Goal: Task Accomplishment & Management: Use online tool/utility

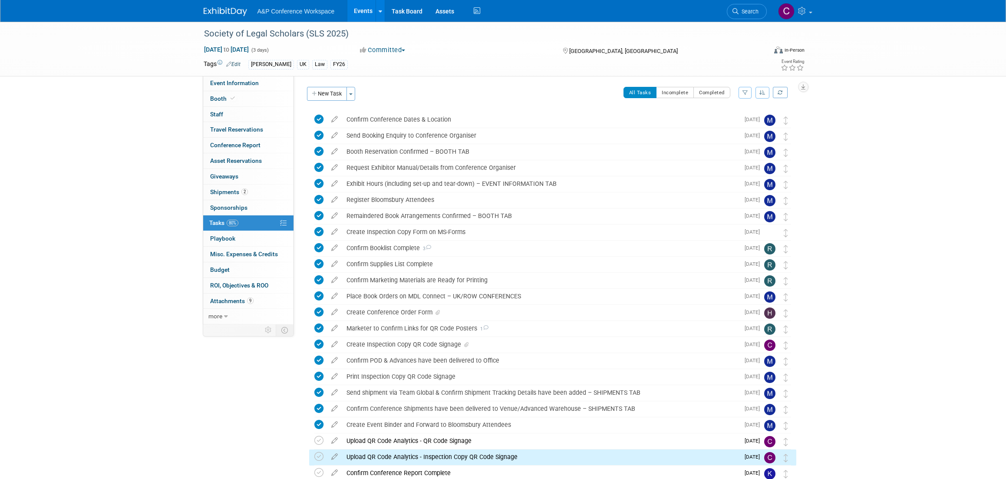
scroll to position [88, 0]
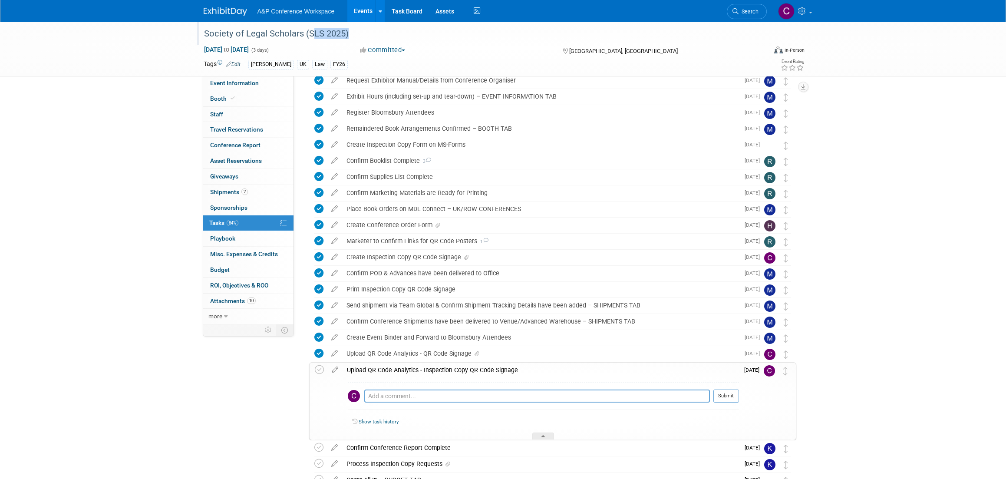
drag, startPoint x: 308, startPoint y: 33, endPoint x: 342, endPoint y: 33, distance: 34.3
click at [342, 33] on div "Society of Legal Scholars (SLS 2025)" at bounding box center [477, 34] width 553 height 16
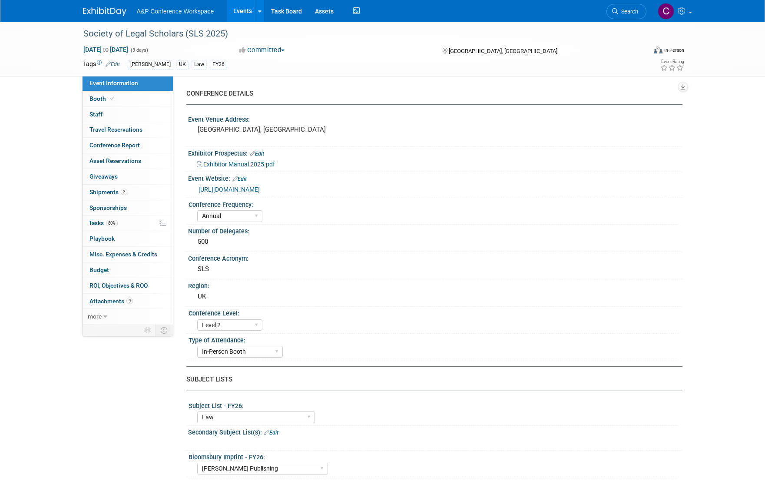
select select "Annual"
select select "Level 2"
select select "In-Person Booth"
select select "Law"
select select "[PERSON_NAME] Publishing"
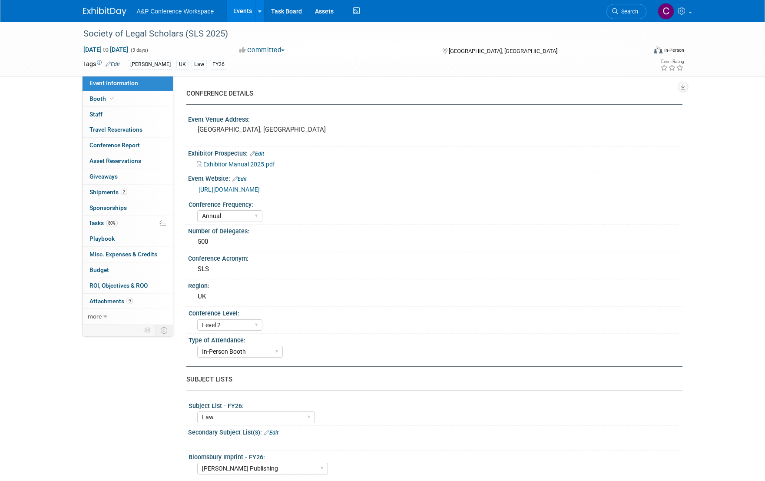
select select "[PERSON_NAME]"
select select "Ros Jubber"
select select "Networking/Commissioning"
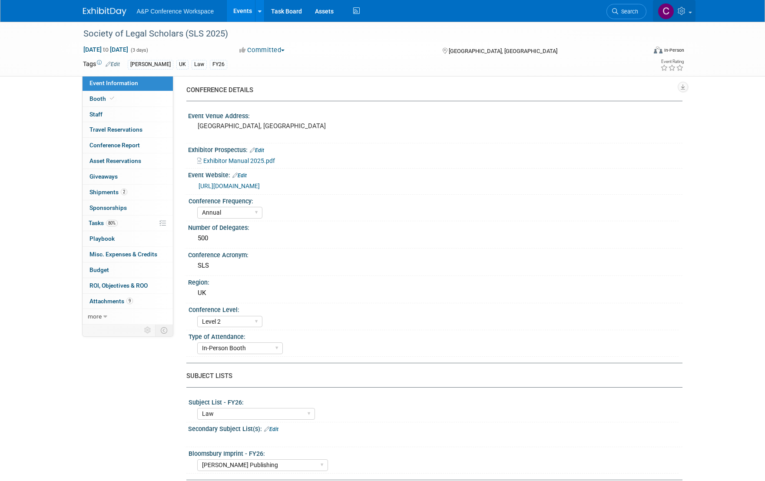
scroll to position [3, 0]
click at [90, 221] on span "Tasks 80%" at bounding box center [103, 222] width 29 height 7
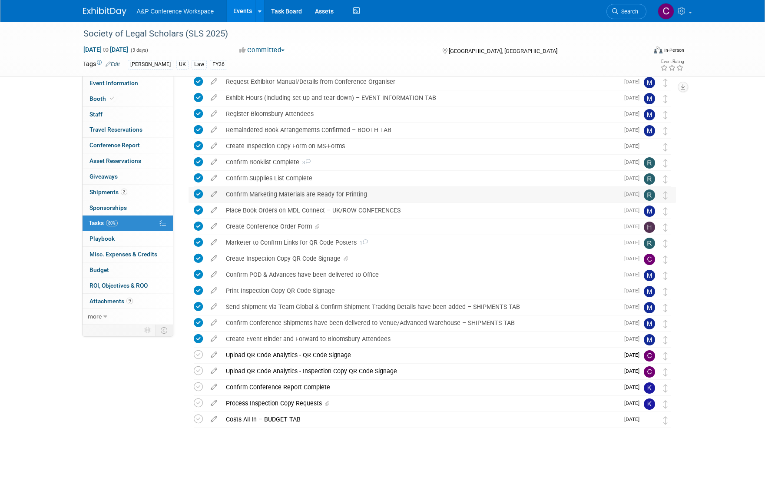
scroll to position [86, 0]
click at [216, 353] on icon at bounding box center [213, 353] width 15 height 11
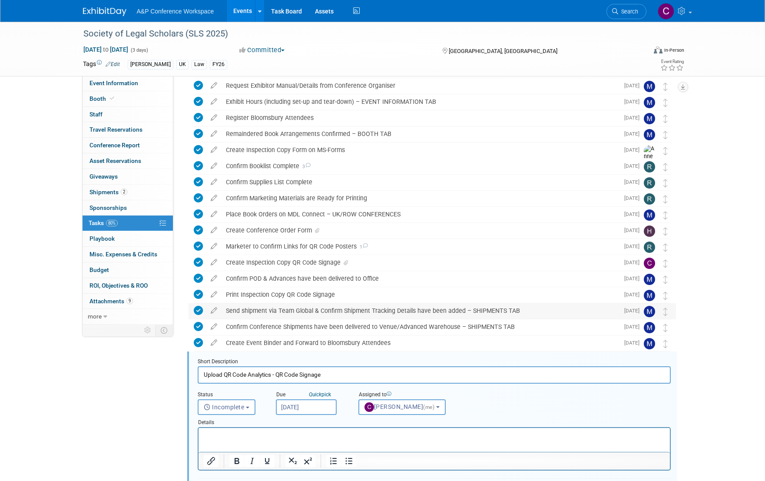
scroll to position [81, 0]
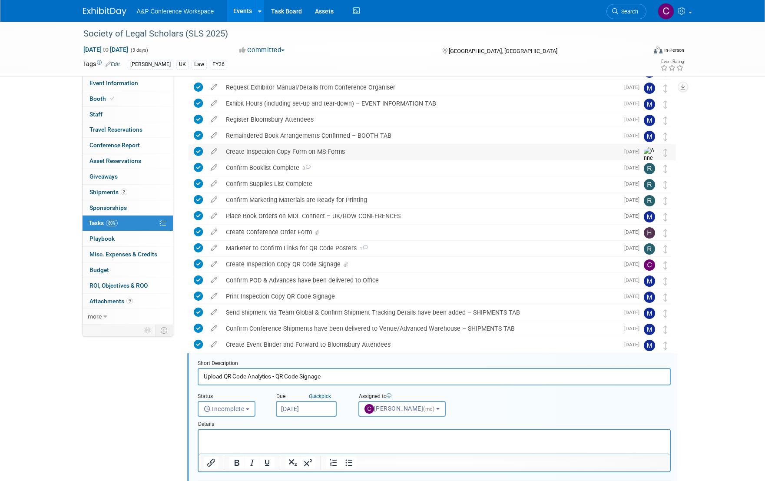
click at [274, 151] on div "Create Inspection Copy Form on MS-Forms" at bounding box center [419, 151] width 397 height 15
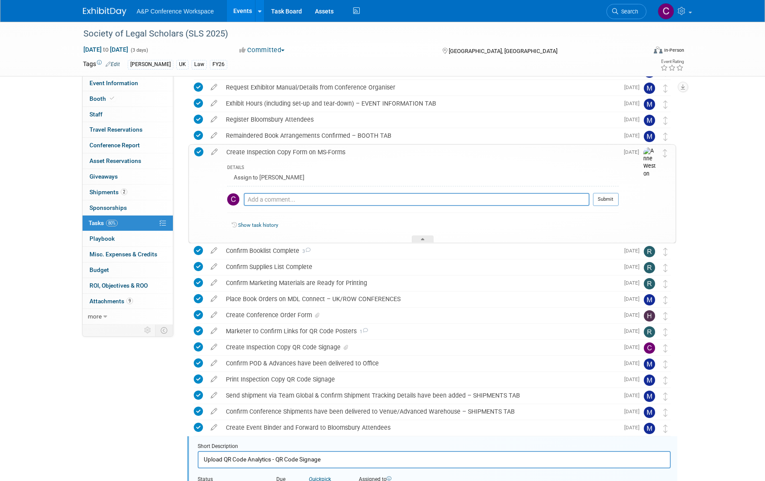
click at [242, 150] on div "Create Inspection Copy Form on MS-Forms" at bounding box center [420, 152] width 397 height 15
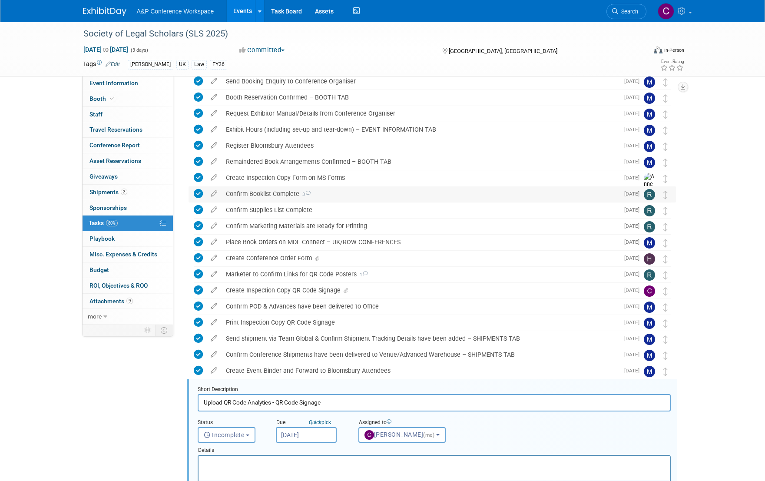
scroll to position [56, 0]
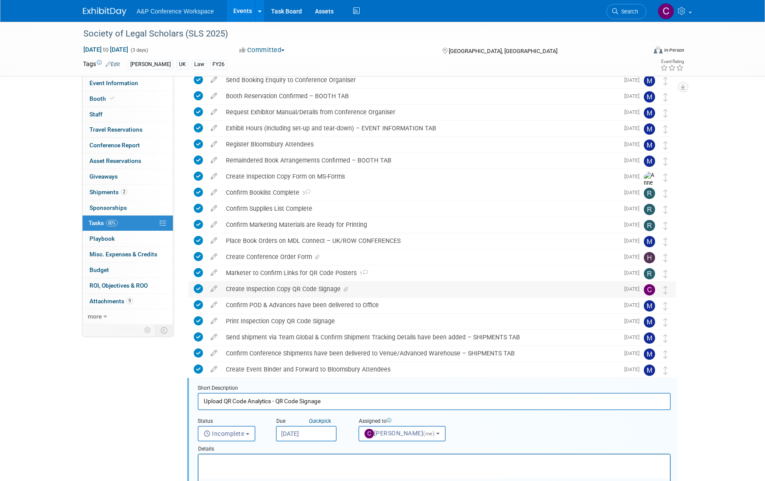
click at [288, 286] on div "Create Inspection Copy QR Code Signage" at bounding box center [419, 288] width 397 height 15
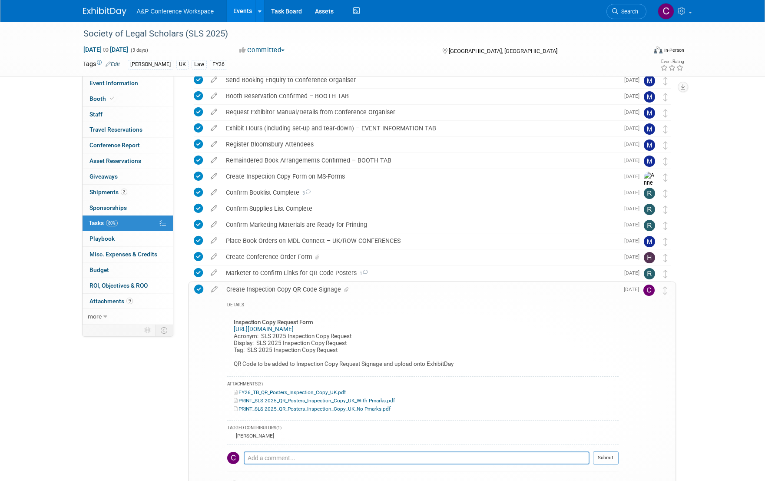
scroll to position [56, 0]
click at [217, 289] on icon at bounding box center [214, 287] width 15 height 11
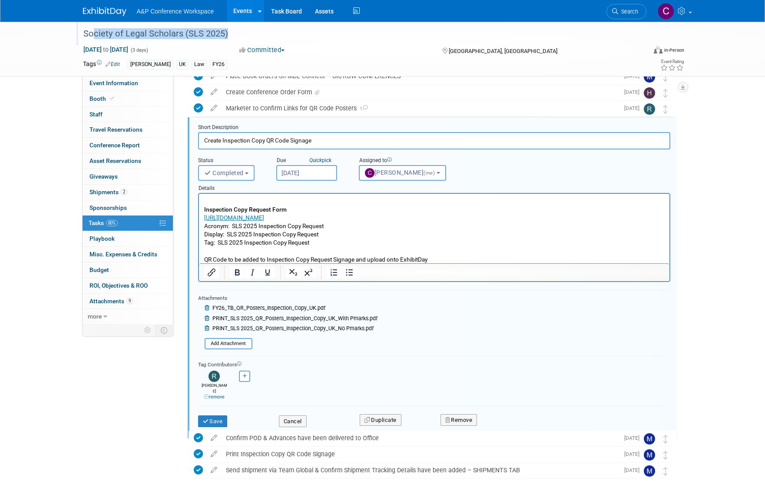
scroll to position [218, 0]
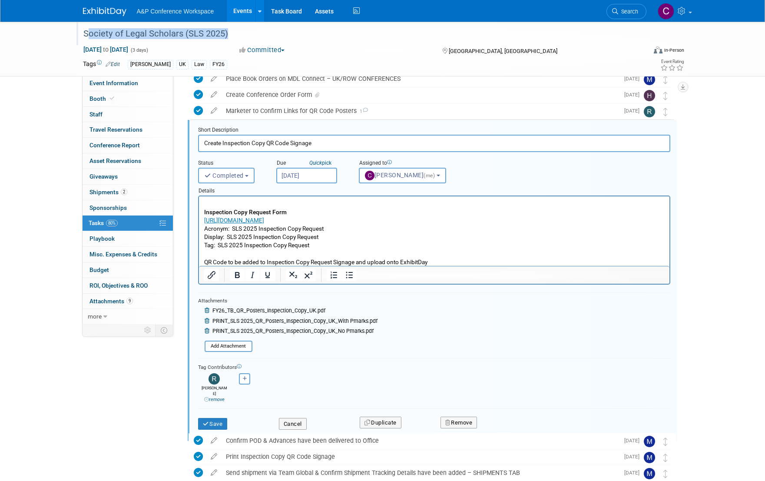
drag, startPoint x: 225, startPoint y: 33, endPoint x: 81, endPoint y: 38, distance: 143.8
click at [81, 38] on div "Society of Legal Scholars (SLS 2025)" at bounding box center [356, 34] width 553 height 16
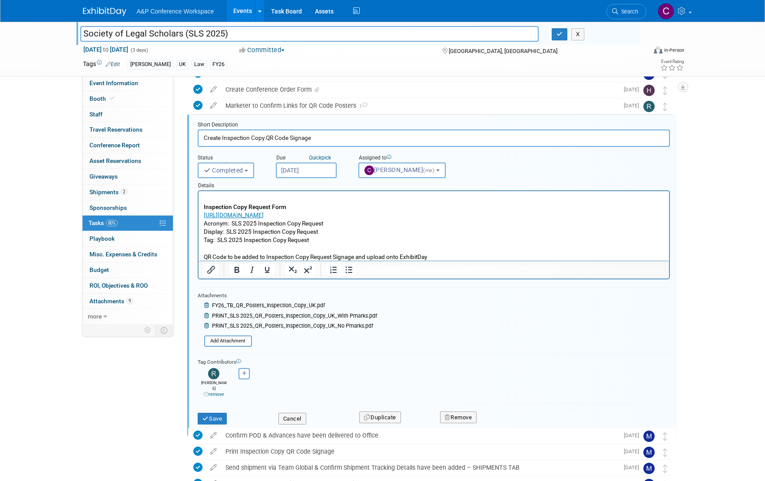
drag, startPoint x: 84, startPoint y: 33, endPoint x: 238, endPoint y: 34, distance: 153.8
click at [238, 34] on input "Society of Legal Scholars (SLS 2025)" at bounding box center [309, 33] width 459 height 15
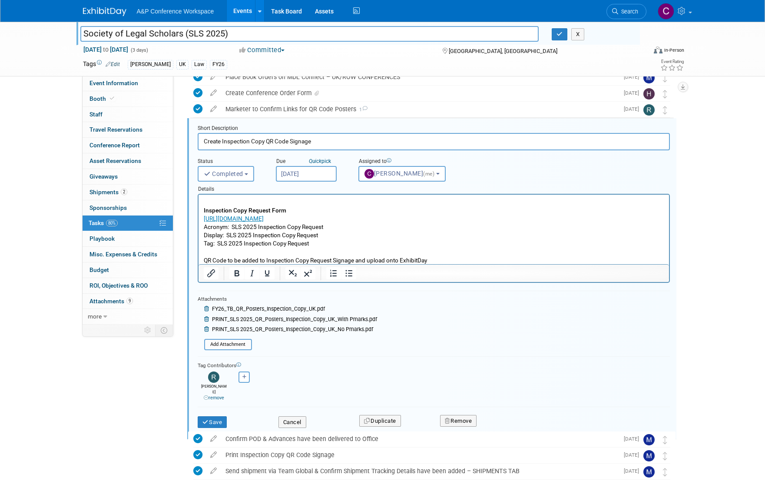
scroll to position [220, 0]
drag, startPoint x: 204, startPoint y: 218, endPoint x: 307, endPoint y: 218, distance: 102.9
click at [264, 218] on link "﻿[URL][DOMAIN_NAME]" at bounding box center [234, 218] width 60 height 7
click at [344, 208] on p "Inspection Copy Request Form ﻿[URL][DOMAIN_NAME] Acronym: SLS 2025 Inspection C…" at bounding box center [434, 231] width 460 height 66
drag, startPoint x: 218, startPoint y: 243, endPoint x: 322, endPoint y: 244, distance: 104.2
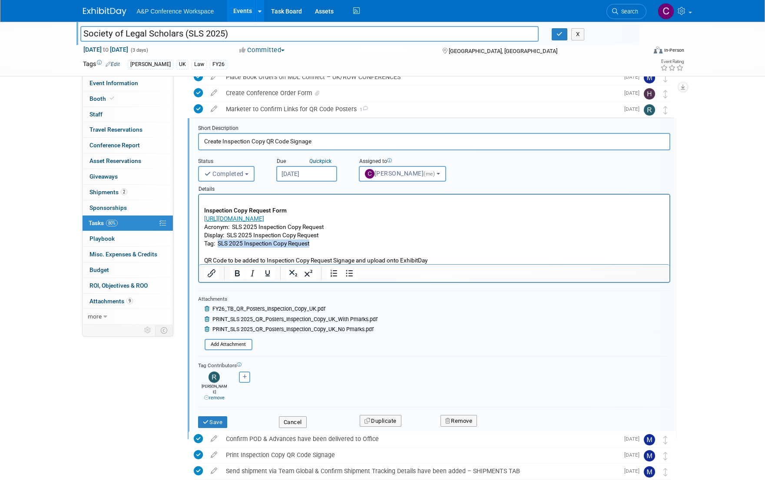
click at [322, 244] on p "Inspection Copy Request Form [URL][DOMAIN_NAME] Acronym: SLS 2025 Inspection Co…" at bounding box center [434, 231] width 460 height 66
copy p "SLS 2025 Inspection Copy Request"
drag, startPoint x: 260, startPoint y: 244, endPoint x: 240, endPoint y: 243, distance: 20.0
click at [258, 244] on p "Inspection Copy Request Form [URL][DOMAIN_NAME] Acronym: SLS 2025 Inspection Co…" at bounding box center [434, 231] width 460 height 66
drag, startPoint x: 217, startPoint y: 243, endPoint x: 309, endPoint y: 245, distance: 92.1
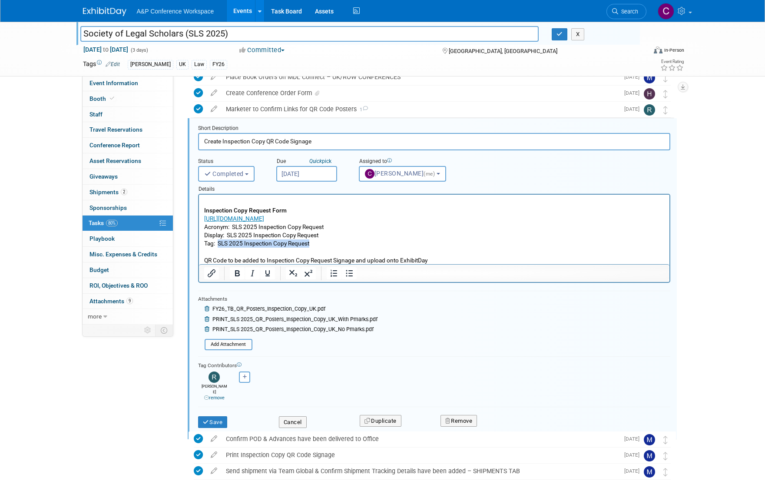
click at [309, 245] on p "Inspection Copy Request Form [URL][DOMAIN_NAME] Acronym: SLS 2025 Inspection Co…" at bounding box center [434, 231] width 460 height 66
copy p "SLS 2025 Inspection Copy Request"
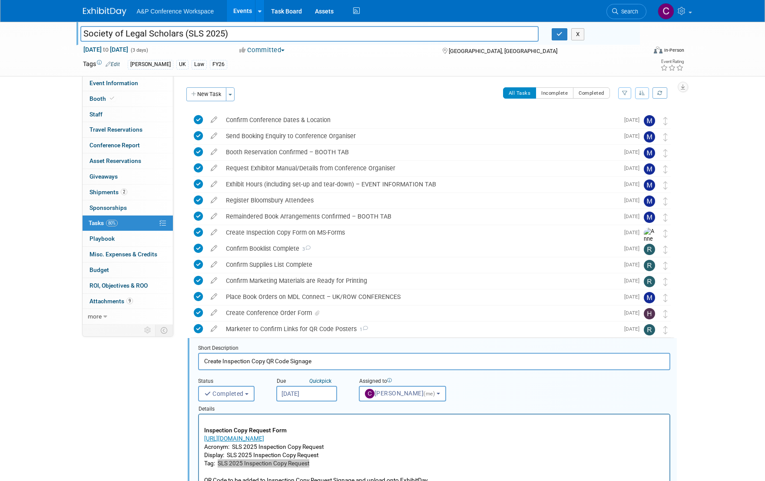
scroll to position [0, 0]
click at [578, 35] on button "X" at bounding box center [577, 34] width 13 height 12
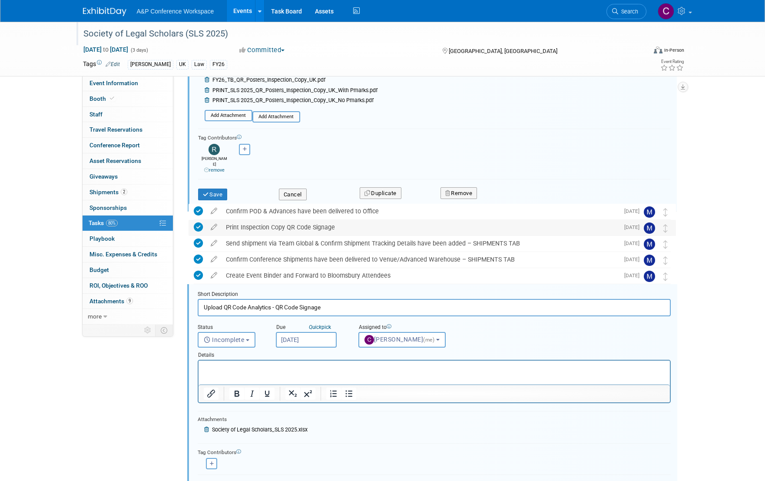
scroll to position [482, 0]
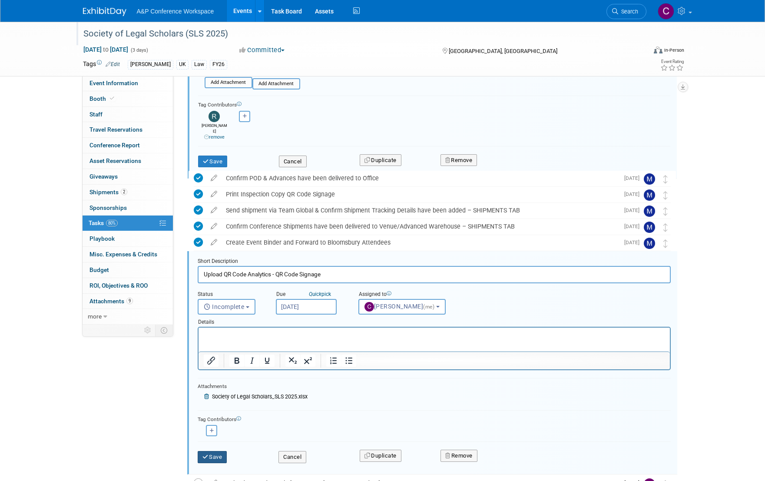
click at [208, 457] on icon "submit" at bounding box center [205, 457] width 7 height 6
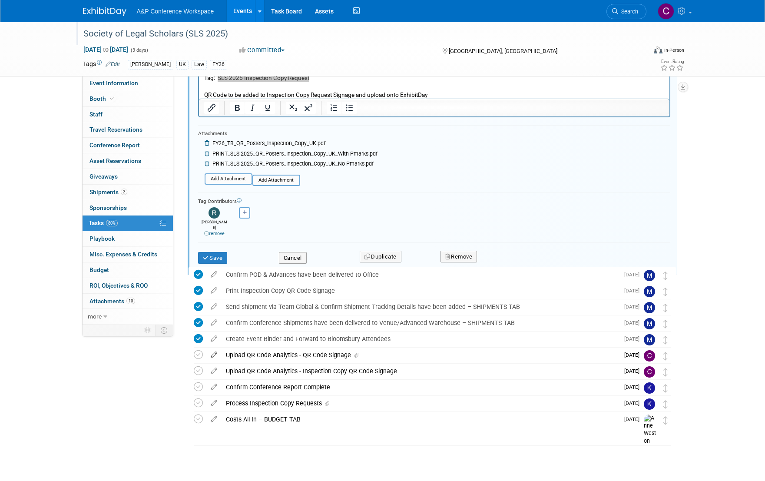
click at [213, 347] on icon at bounding box center [213, 352] width 15 height 11
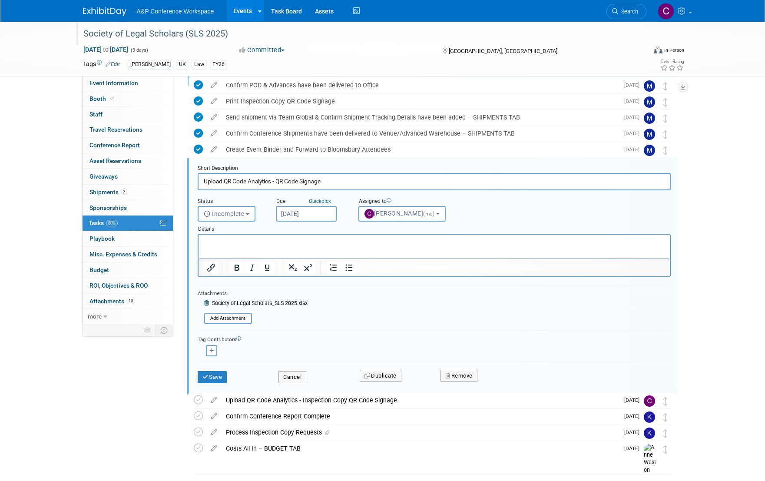
scroll to position [574, 0]
click at [218, 374] on button "Save" at bounding box center [213, 377] width 30 height 12
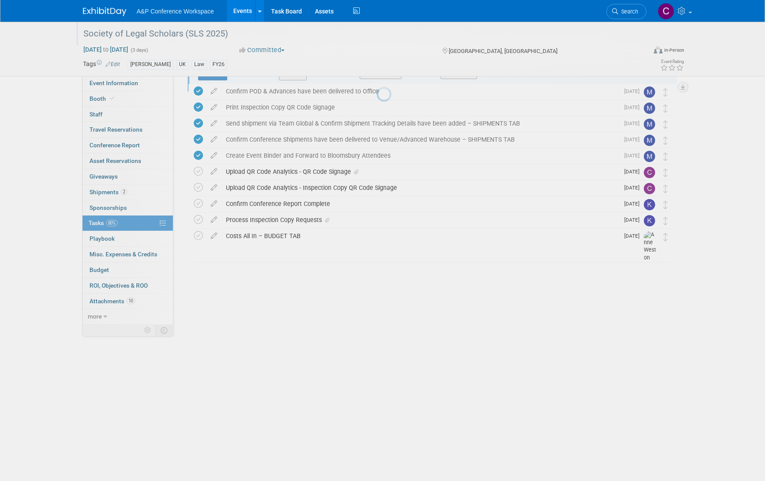
scroll to position [550, 0]
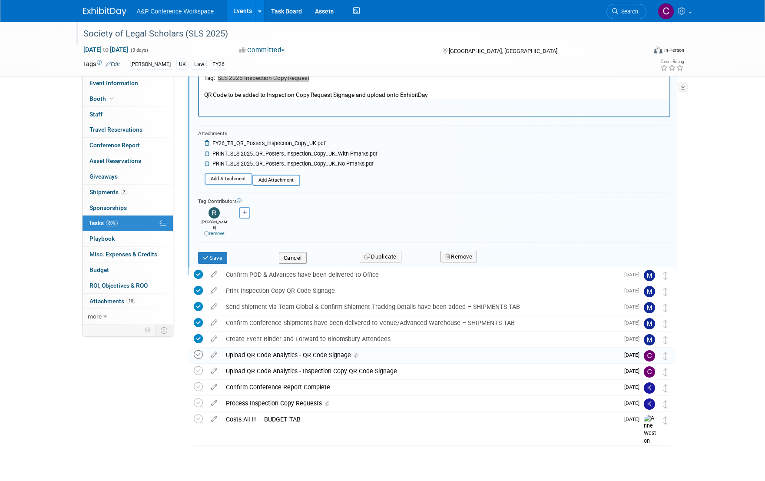
click at [198, 350] on icon at bounding box center [198, 354] width 9 height 9
click at [248, 356] on div "Upload QR Code Analytics - QR Code Signage" at bounding box center [419, 355] width 397 height 15
